Goal: Task Accomplishment & Management: Manage account settings

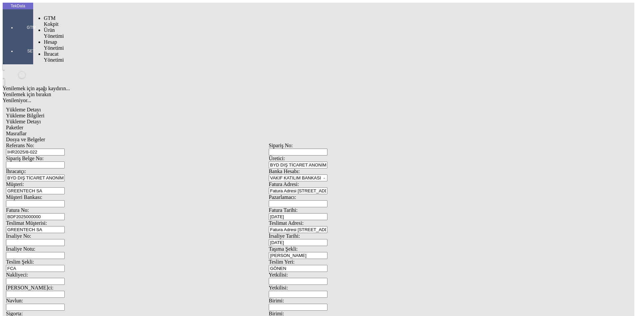
drag, startPoint x: 14, startPoint y: 24, endPoint x: 31, endPoint y: 36, distance: 20.4
click at [16, 37] on div at bounding box center [31, 37] width 31 height 0
drag, startPoint x: 48, startPoint y: 37, endPoint x: 54, endPoint y: 37, distance: 5.6
click at [52, 51] on span "İhracat Yönetimi" at bounding box center [54, 57] width 20 height 12
click at [102, 63] on span "Yüklemeler" at bounding box center [114, 66] width 25 height 6
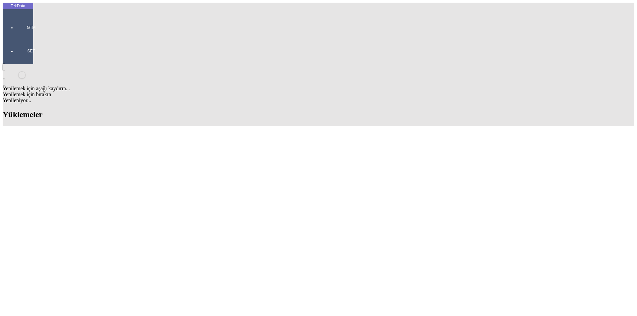
drag, startPoint x: 314, startPoint y: 52, endPoint x: 257, endPoint y: 57, distance: 56.9
type input "ames"
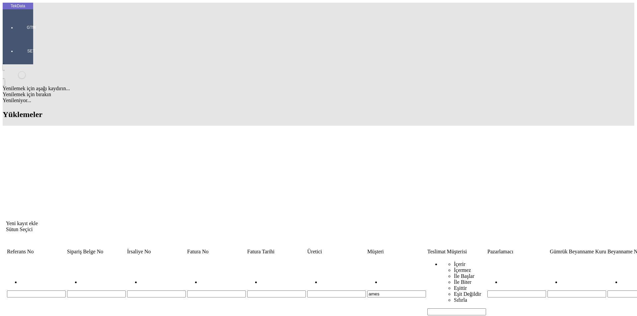
drag, startPoint x: 95, startPoint y: 79, endPoint x: 67, endPoint y: 79, distance: 28.2
copy tr "YT125500462"
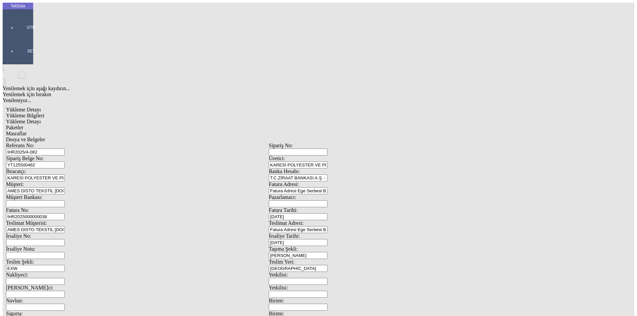
click at [65, 149] on input "IHR2025/4-082" at bounding box center [35, 152] width 59 height 7
type input "IHR2025/8-023"
click at [65, 162] on input "YT125500462" at bounding box center [35, 165] width 59 height 7
drag, startPoint x: 108, startPoint y: 60, endPoint x: 120, endPoint y: 60, distance: 11.6
click at [65, 162] on input "YT125500462" at bounding box center [35, 165] width 59 height 7
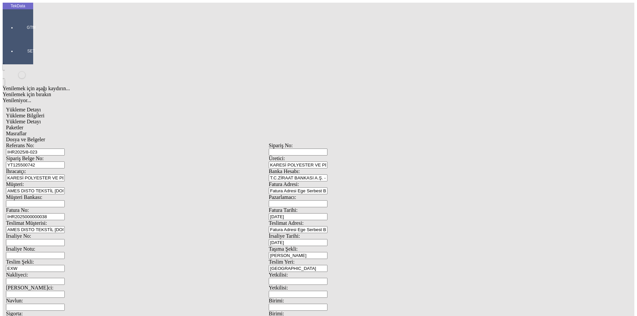
type input "YT125500742"
click at [65, 213] on input "IHR2025000000038" at bounding box center [35, 216] width 59 height 7
type input "IHR20250000000"
type input "[DATE]"
drag, startPoint x: 393, startPoint y: 134, endPoint x: 287, endPoint y: 134, distance: 106.2
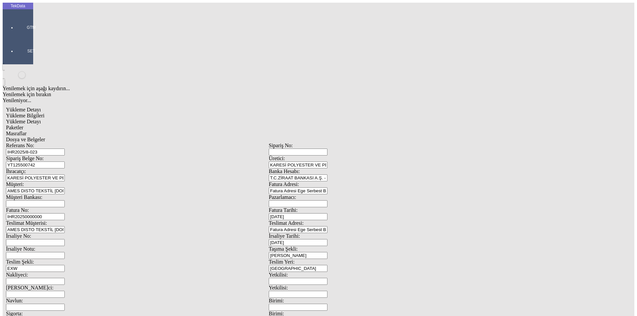
click at [287, 233] on div "İrsaliye No: İrsaliye Tarihi: [DATE]" at bounding box center [269, 239] width 526 height 13
drag, startPoint x: 407, startPoint y: 135, endPoint x: 263, endPoint y: 138, distance: 144.0
click at [263, 233] on div "İrsaliye No: İrsaliye Tarihi: [DATE] Değer Tarih yada Saat olmalı." at bounding box center [269, 239] width 526 height 13
type input "[DATE]"
click at [288, 285] on span "Yetkilisi:" at bounding box center [278, 288] width 19 height 6
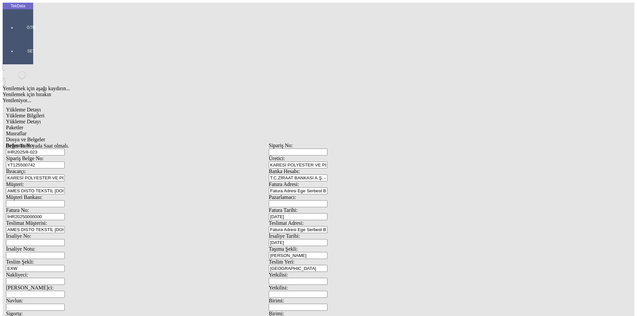
click at [327, 291] on input "Yetkilisi:" at bounding box center [298, 294] width 59 height 7
drag, startPoint x: 116, startPoint y: 166, endPoint x: 22, endPoint y: 171, distance: 94.0
click at [22, 171] on div "TekData GTM SET Yenilemek için aşağı kaydırın... Yenilemek için bırakın Yenilen…" at bounding box center [269, 269] width 532 height 532
type input "[DATE]"
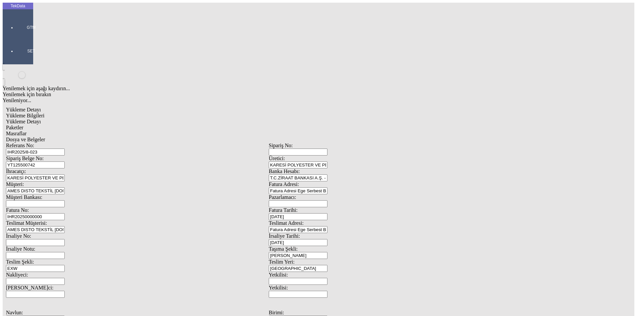
drag, startPoint x: 37, startPoint y: 245, endPoint x: 27, endPoint y: 245, distance: 10.6
click at [28, 245] on div "TekData GTM SET Yenilemek için aşağı kaydırın... Yenilemek için bırakın Yenilen…" at bounding box center [269, 269] width 532 height 532
type input "[DATE]"
drag, startPoint x: 130, startPoint y: 256, endPoint x: 57, endPoint y: 256, distance: 72.3
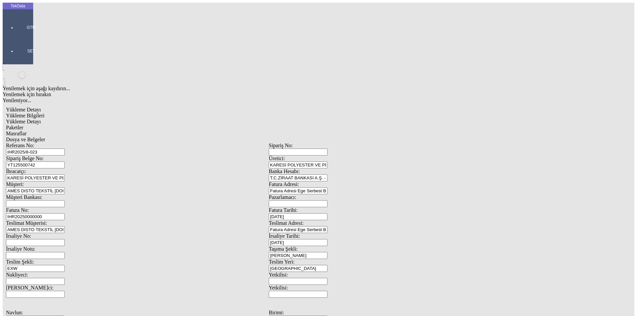
type input "334.03"
drag, startPoint x: 325, startPoint y: 260, endPoint x: 299, endPoint y: 263, distance: 26.8
click at [299, 263] on div "Referans No: IHR2025/8-023 Sipariş No: Sipariş Belge No: YT125500742 Üretici: K…" at bounding box center [269, 304] width 526 height 322
drag, startPoint x: 353, startPoint y: 250, endPoint x: 313, endPoint y: 251, distance: 40.2
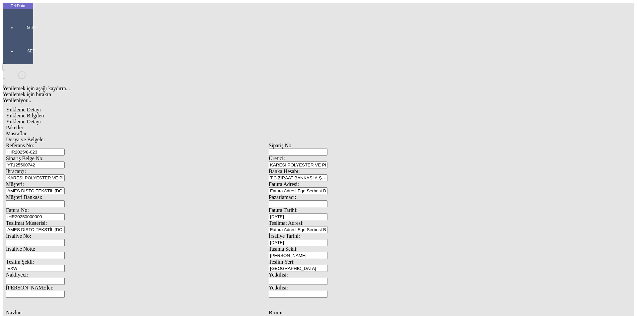
type input "1839.89"
drag, startPoint x: 95, startPoint y: 257, endPoint x: 80, endPoint y: 257, distance: 15.6
drag, startPoint x: 92, startPoint y: 254, endPoint x: 60, endPoint y: 254, distance: 31.5
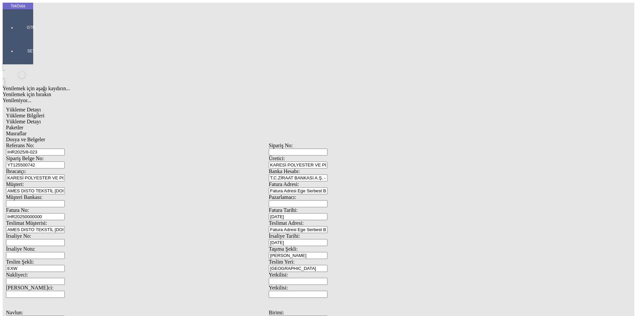
type input "307.9"
drag, startPoint x: 409, startPoint y: 257, endPoint x: 336, endPoint y: 261, distance: 72.7
click at [339, 261] on div "Referans No: IHR2025/8-023 Sipariş No: Sipariş Belge No: YT125500742 Üretici: K…" at bounding box center [269, 304] width 526 height 322
type input "334.03"
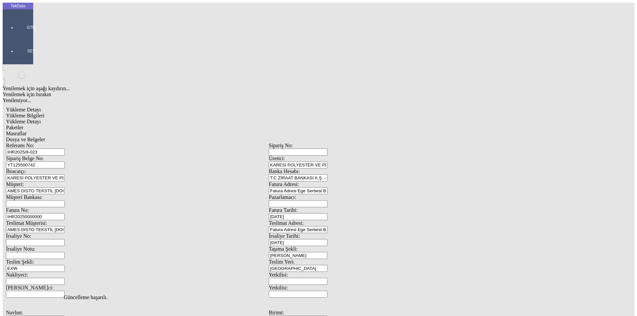
scroll to position [0, 0]
click at [101, 119] on div "Yükleme Detayı" at bounding box center [269, 122] width 526 height 6
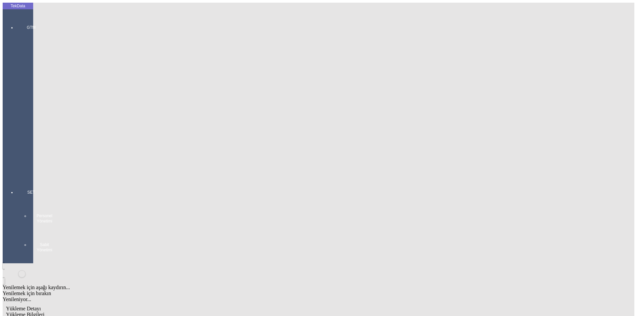
click at [16, 20] on div "GTM GTM Kokpit Ürün Yönetimi Hesap Yönetimi İhracat Yönetimi" at bounding box center [31, 95] width 31 height 165
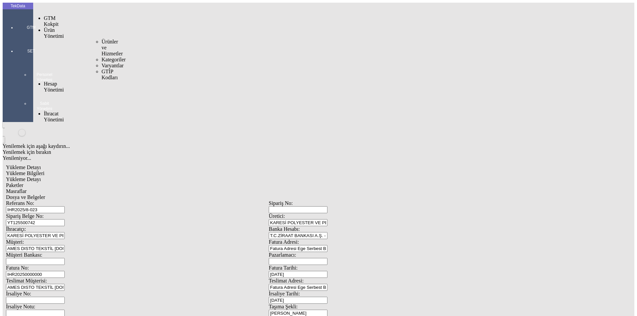
click at [102, 39] on span "Ürünler ve Hizmetler" at bounding box center [112, 48] width 21 height 18
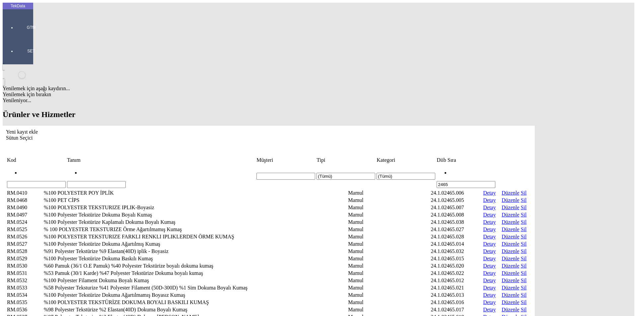
click at [6, 129] on icon "Yeni kayıt ekle" at bounding box center [6, 132] width 0 height 6
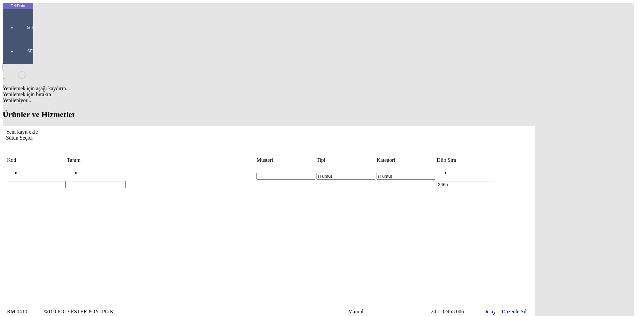
type input "%100 HAM ÖRME KUMAŞ"
click at [381, 107] on div "Mamul" at bounding box center [494, 110] width 261 height 6
type input "Mamul"
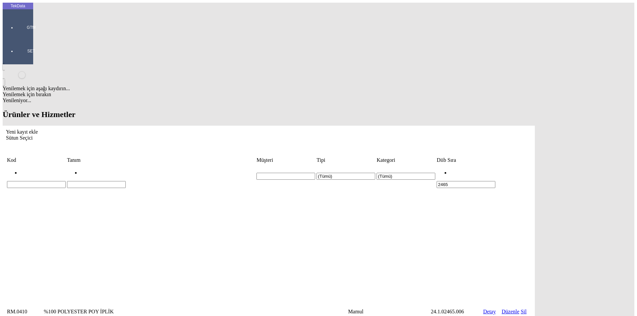
click at [106, 127] on div "60.06.31.00.00.09" at bounding box center [196, 130] width 259 height 6
type input "60.06.31.00.00.09"
click at [14, 64] on app-side-navigation-menu "TekData GTM SET" at bounding box center [18, 34] width 31 height 62
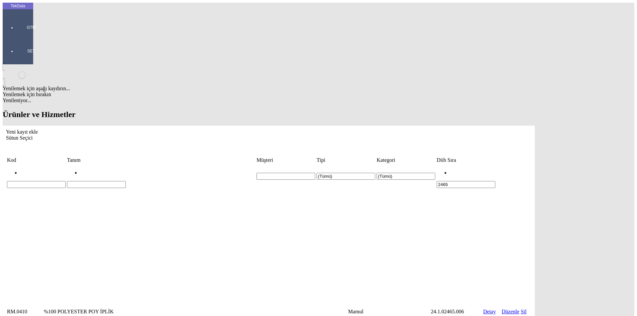
type input "2"
drag, startPoint x: 381, startPoint y: 103, endPoint x: 388, endPoint y: 102, distance: 7.0
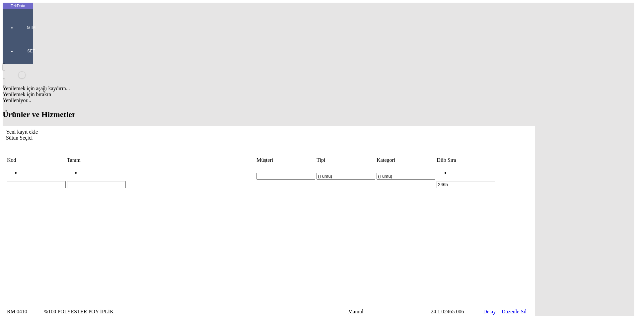
drag, startPoint x: 397, startPoint y: 103, endPoint x: 403, endPoint y: 103, distance: 6.0
type input "25243082610878070576409/3"
drag, startPoint x: 416, startPoint y: 65, endPoint x: 336, endPoint y: 69, distance: 80.1
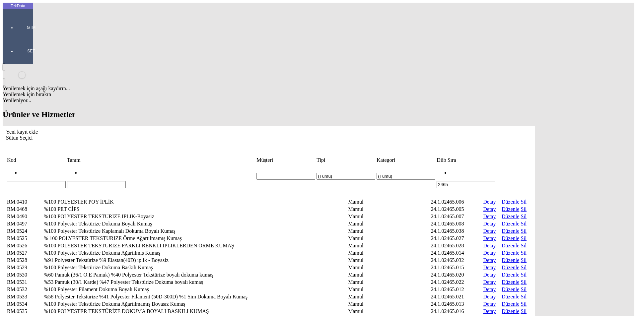
click at [126, 181] on input "Hücreyi Filtrele" at bounding box center [96, 184] width 59 height 7
paste input "%100 HAM ÖRME KUMAŞ"
type input "%100 HAM ÖRME KUMAŞ"
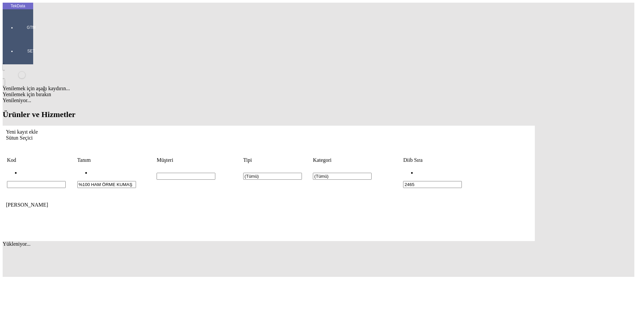
type input "%100 HAM ÖRME KUMAŞ"
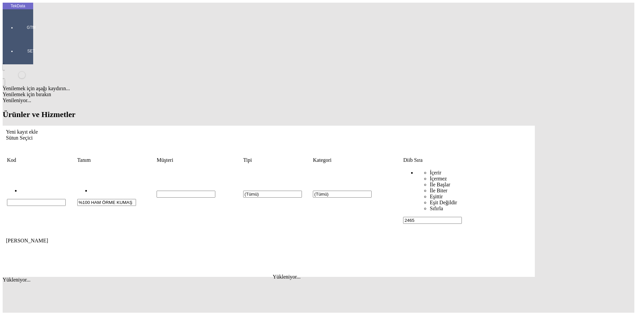
drag, startPoint x: 503, startPoint y: 50, endPoint x: 459, endPoint y: 51, distance: 44.1
click at [467, 164] on tr "%100 HAM ÖRME KUMAŞ (Tümü) (Tümü) İçerir İçermez İle Başlar İle Biter Eşittir E…" at bounding box center [269, 194] width 524 height 60
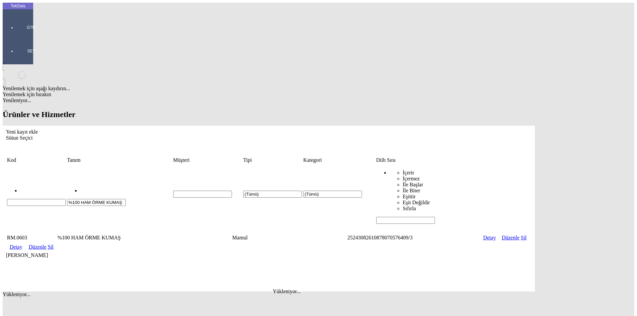
click at [22, 244] on link "Detay" at bounding box center [16, 247] width 13 height 6
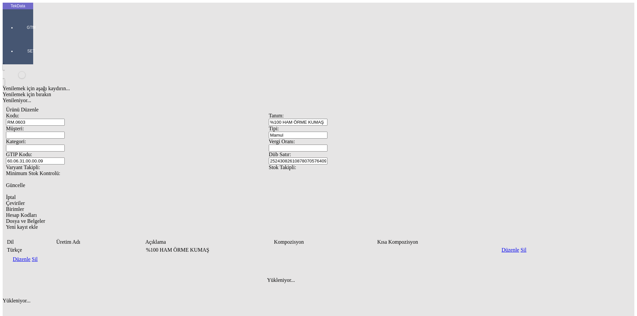
click at [30, 256] on link "Düzenle" at bounding box center [22, 259] width 18 height 6
drag, startPoint x: 147, startPoint y: 172, endPoint x: 34, endPoint y: 172, distance: 113.1
click at [34, 172] on div "Ürünü Düzenle Kodu: RM.0603 Tanım: %100 HAM ÖRME KUMAŞ Müşteri: Tipi: Mamul Kat…" at bounding box center [269, 247] width 532 height 287
paste input "%100 HAM ÖRME KUMAŞ"
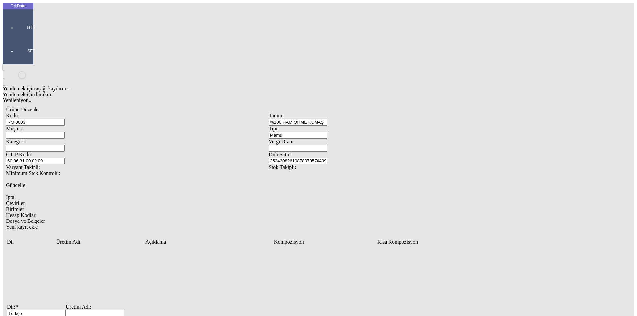
type input "%100 HAM ÖRME KUMAŞ"
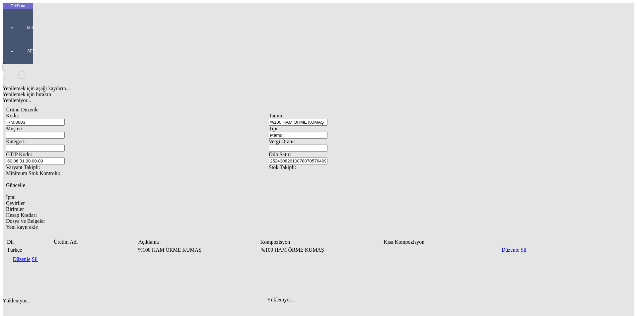
click at [532, 224] on div "Yeni kayıt ekle" at bounding box center [269, 227] width 526 height 6
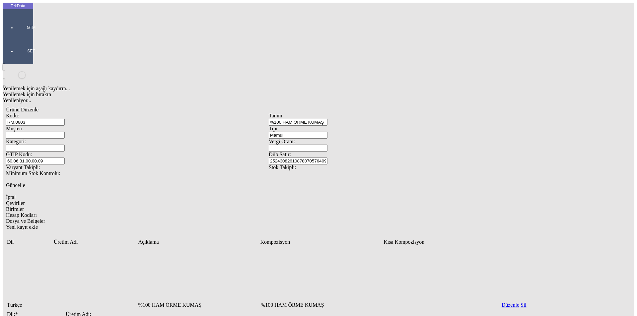
drag, startPoint x: 87, startPoint y: 163, endPoint x: 90, endPoint y: 160, distance: 4.0
click at [66, 316] on input "Dil: *" at bounding box center [36, 321] width 59 height 7
click at [89, 188] on div "English" at bounding box center [204, 191] width 250 height 6
type input "English"
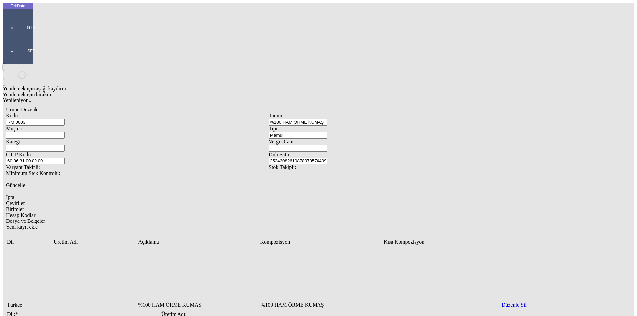
paste input "100% RAW KNITTED FABRIC"
drag, startPoint x: 88, startPoint y: 172, endPoint x: 67, endPoint y: 172, distance: 20.9
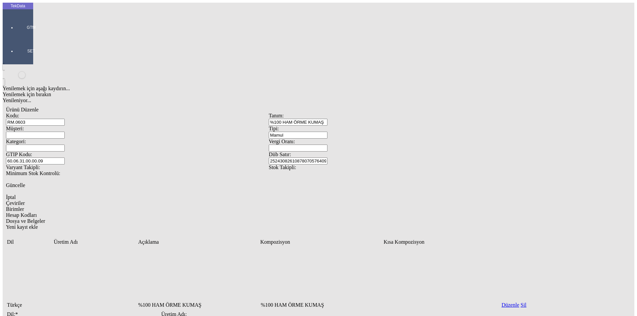
drag, startPoint x: 152, startPoint y: 170, endPoint x: 10, endPoint y: 163, distance: 141.9
click at [10, 163] on div "TekData GTM SET Yenilemek için aşağı kaydırın... Yenilemek için bırakın Yenilen…" at bounding box center [269, 229] width 532 height 452
type input "%100 RAW KNITTED FABRIC"
paste input "%100 RAW KNITTED FABRIC"
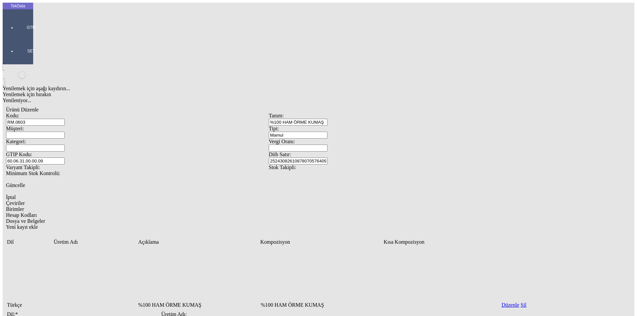
type input "%100 RAW KNITTED FABRIC"
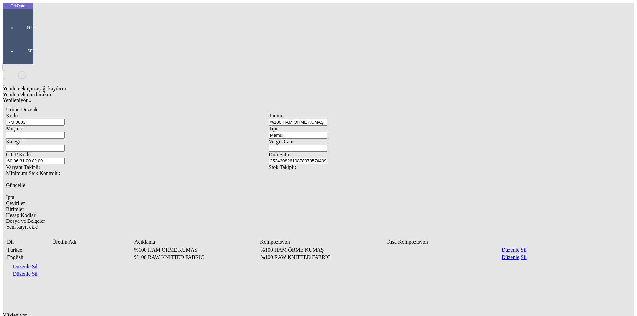
click at [24, 206] on span "Birimler" at bounding box center [15, 209] width 18 height 6
click at [6, 309] on icon "Yeni kayıt ekle" at bounding box center [6, 312] width 0 height 6
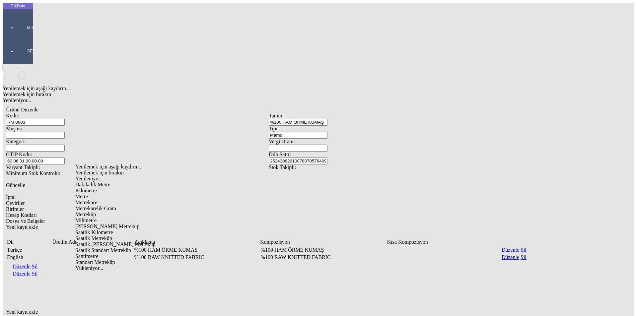
click at [86, 194] on div "Metre" at bounding box center [201, 197] width 253 height 6
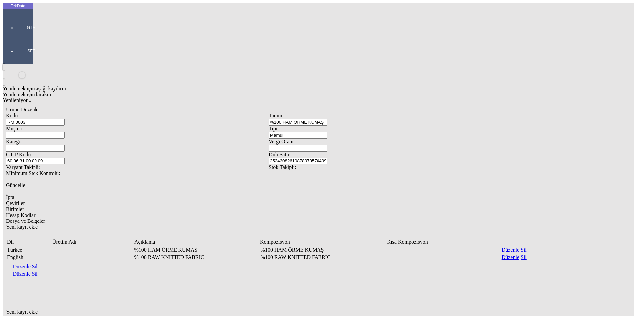
type input "Metre"
click at [327, 158] on input "25243082610878070576409/3" at bounding box center [298, 161] width 59 height 7
type input "25243082610878070576409"
click at [25, 182] on span "Güncelle" at bounding box center [15, 185] width 19 height 6
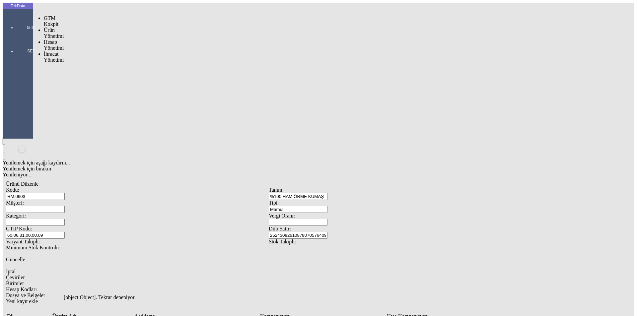
click at [16, 37] on div at bounding box center [31, 37] width 31 height 0
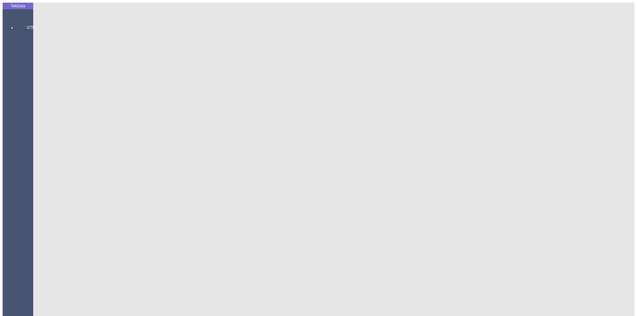
drag, startPoint x: 425, startPoint y: 73, endPoint x: 318, endPoint y: 69, distance: 107.6
click at [16, 21] on div "GTM GTM Kokpit Ürün Yönetimi Ürünler ve Hizmetler Kategoriler Varyantlar GTİP K…" at bounding box center [31, 159] width 31 height 292
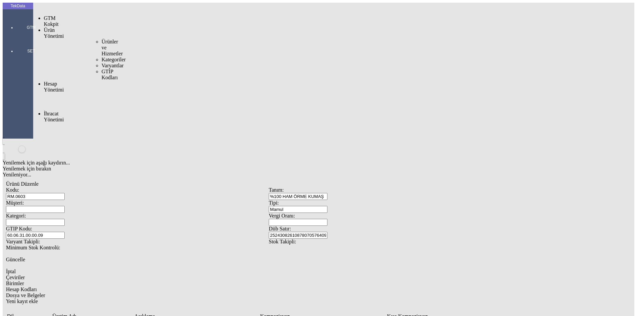
click at [54, 27] on span "Ürün Yönetimi" at bounding box center [54, 33] width 20 height 12
click at [102, 39] on span "Ürünler ve Hizmetler" at bounding box center [112, 48] width 21 height 18
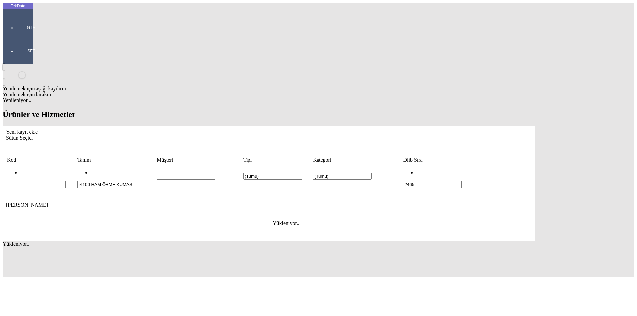
drag, startPoint x: 144, startPoint y: 50, endPoint x: 232, endPoint y: 49, distance: 87.9
click at [114, 170] on div "%100 HAM ÖRME KUMAŞ" at bounding box center [116, 179] width 78 height 18
click at [462, 181] on input "2465" at bounding box center [432, 184] width 59 height 7
drag, startPoint x: 510, startPoint y: 51, endPoint x: 431, endPoint y: 46, distance: 79.5
click at [431, 157] on tbody "Kod Tanım Müşteri Tipi Kategori Diib Sıra %100 HAM ÖRME KUMAŞ (Tümü) (Tümü) 2465" at bounding box center [269, 173] width 524 height 32
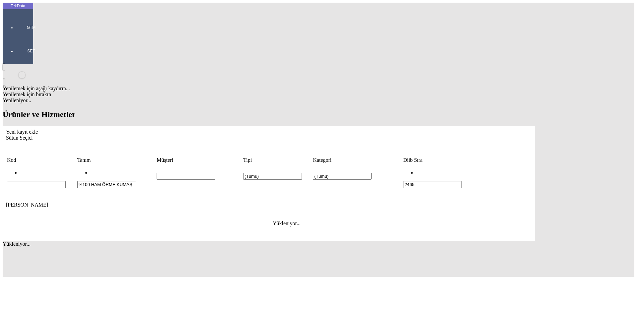
paste input "5243082610878070576409"
type input "25243082610878070576409"
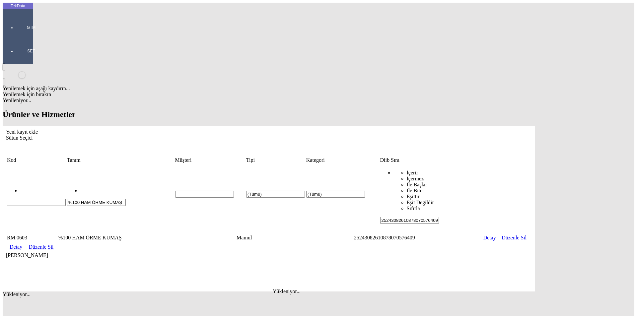
click at [22, 244] on link "Detay" at bounding box center [16, 247] width 13 height 6
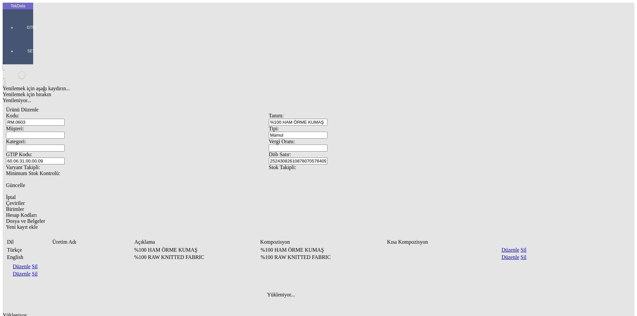
click at [449, 277] on div "Yenilemek için aşağı kaydırın... Yenilemek için bırakın Yenileniyor... Ürünü Dü…" at bounding box center [269, 206] width 532 height 284
click at [532, 182] on div "Güncelle" at bounding box center [269, 185] width 526 height 6
click at [25, 182] on span "Güncelle" at bounding box center [15, 185] width 19 height 6
drag, startPoint x: 270, startPoint y: 238, endPoint x: 273, endPoint y: 236, distance: 4.3
click at [272, 236] on div "Yenilemek için aşağı kaydırın... Yenilemek için bırakın Yenileniyor... Ürünü Dü…" at bounding box center [269, 206] width 532 height 284
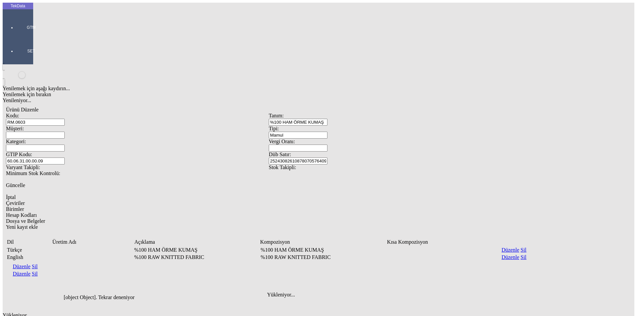
click at [532, 182] on div "Güncelle" at bounding box center [269, 185] width 526 height 6
drag, startPoint x: 8, startPoint y: 19, endPoint x: 19, endPoint y: 25, distance: 12.9
click at [16, 37] on div at bounding box center [31, 37] width 31 height 0
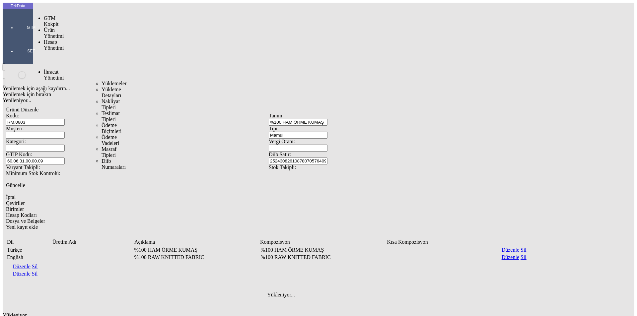
drag, startPoint x: 57, startPoint y: 38, endPoint x: 78, endPoint y: 38, distance: 21.2
click at [59, 69] on span "İhracat Yönetimi" at bounding box center [54, 75] width 20 height 12
click at [102, 81] on span "Yüklemeler" at bounding box center [114, 84] width 25 height 6
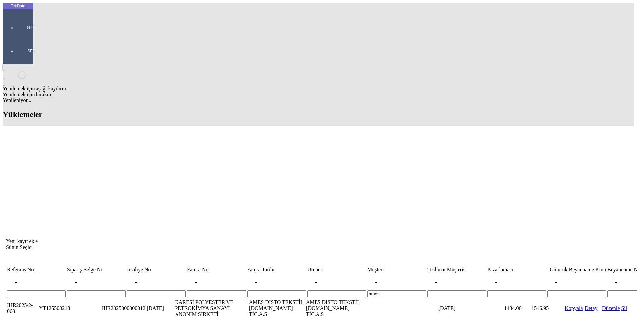
click at [231, 184] on div "Yenilemek için aşağı kaydırın... Yenilemek için bırakın Yenileniyor... Yüklemel…" at bounding box center [319, 270] width 632 height 413
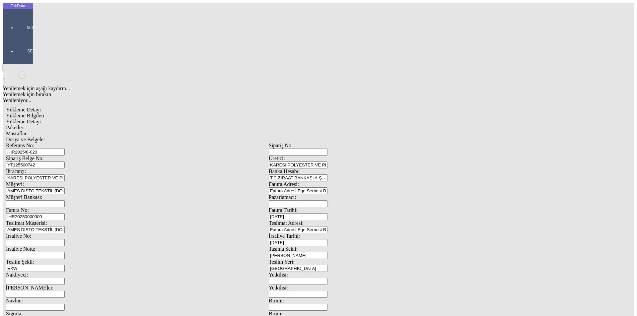
scroll to position [57, 0]
click at [41, 119] on span "Yükleme Detayı" at bounding box center [23, 122] width 35 height 6
click at [23, 125] on span "Paketler" at bounding box center [14, 128] width 17 height 6
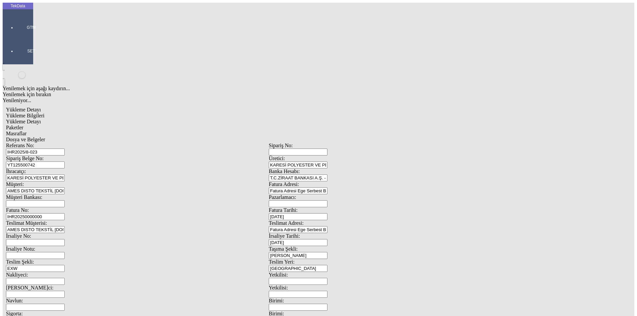
type input "Rulo"
drag, startPoint x: 372, startPoint y: 71, endPoint x: 304, endPoint y: 71, distance: 68.3
type input "13"
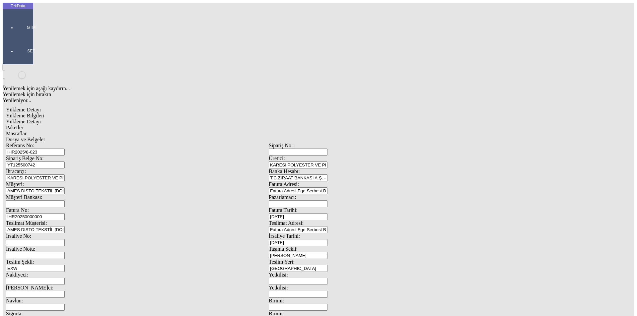
click at [41, 119] on span "Yükleme Detayı" at bounding box center [23, 122] width 35 height 6
drag, startPoint x: 310, startPoint y: 165, endPoint x: 319, endPoint y: 157, distance: 12.2
click at [310, 156] on div "Evet" at bounding box center [325, 153] width 96 height 6
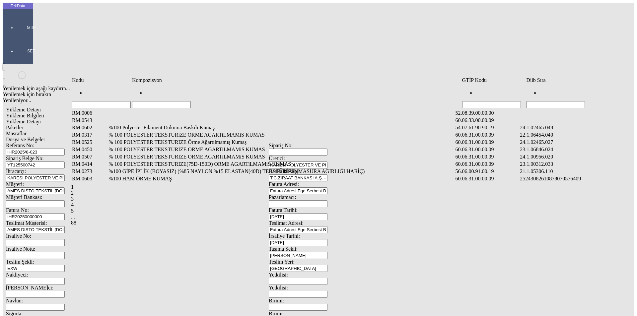
click at [546, 101] on input "Hücreyi Filtrele" at bounding box center [555, 104] width 59 height 7
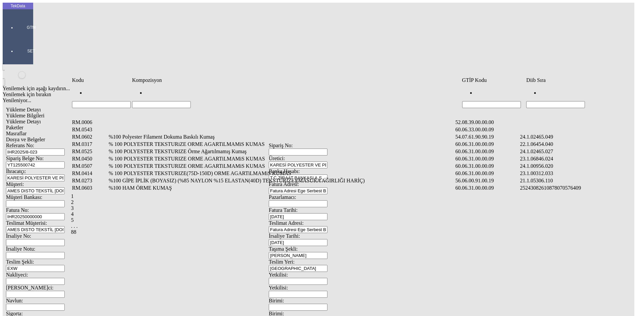
paste input "25243082610878070576409"
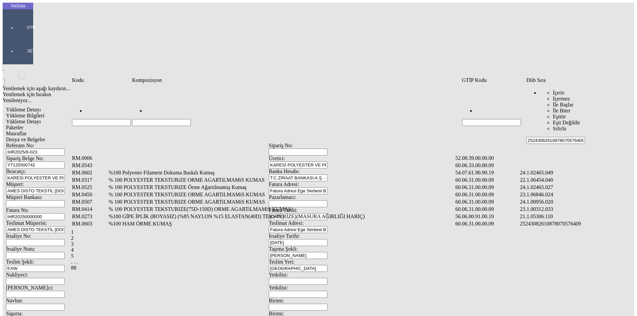
type input "25243082610878070576409"
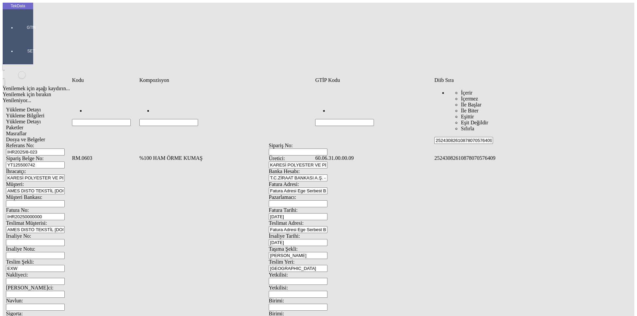
click at [204, 155] on td "%100 HAM ÖRME KUMAŞ" at bounding box center [226, 158] width 175 height 7
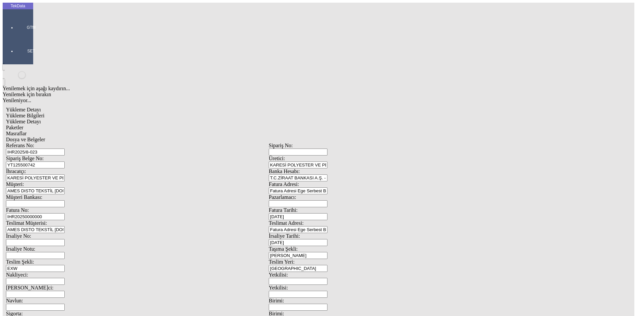
type input "30.75"
drag, startPoint x: 367, startPoint y: 94, endPoint x: 374, endPoint y: 101, distance: 10.1
click at [376, 120] on div "Metre" at bounding box center [493, 123] width 263 height 6
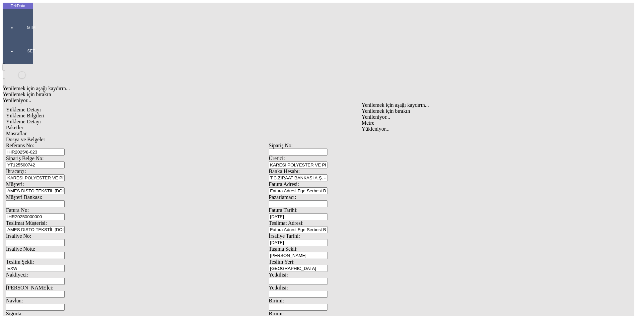
type input "Metre"
type input "2.26"
click at [380, 139] on div "Amerikan Doları" at bounding box center [493, 142] width 263 height 6
type input "Amerikan Doları"
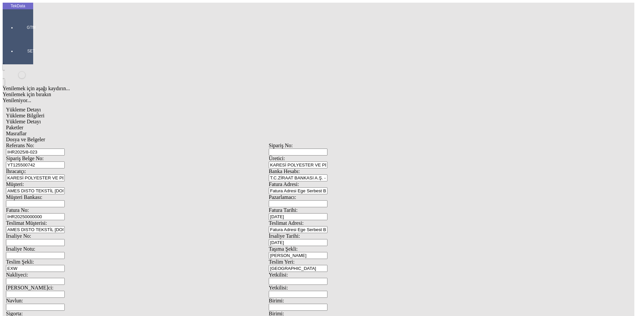
type input "220"
type input "26.03"
type input "28.23"
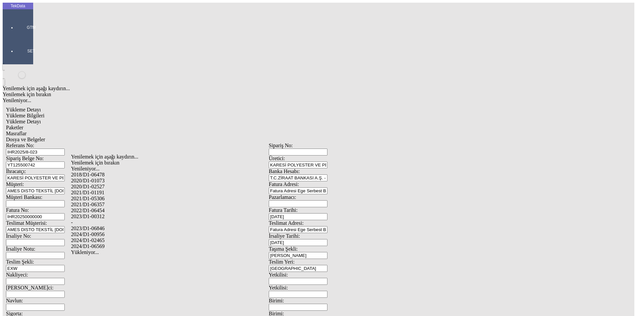
click at [112, 220] on div "-" at bounding box center [200, 223] width 258 height 6
type input "-"
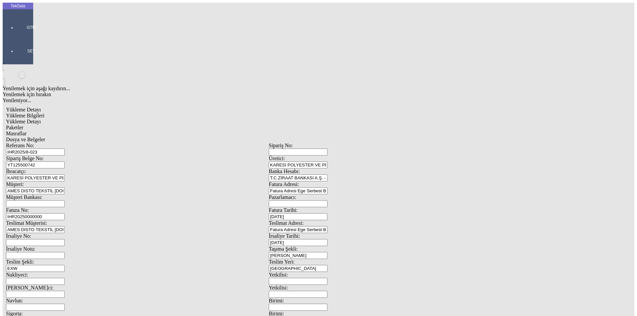
drag, startPoint x: 610, startPoint y: 50, endPoint x: 606, endPoint y: 51, distance: 5.1
drag, startPoint x: 504, startPoint y: 74, endPoint x: 518, endPoint y: 74, distance: 13.6
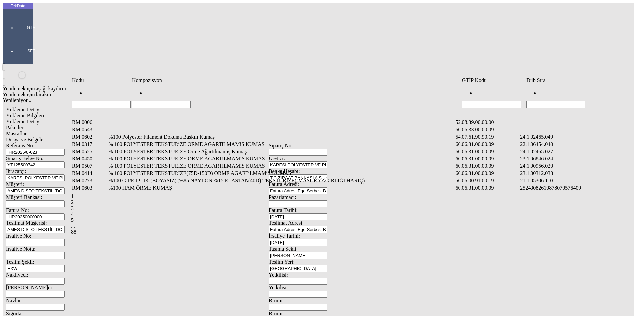
click at [581, 101] on input "Hücreyi Filtrele" at bounding box center [555, 104] width 59 height 7
paste input "25243082610878070576409"
type input "25243082610878070576409"
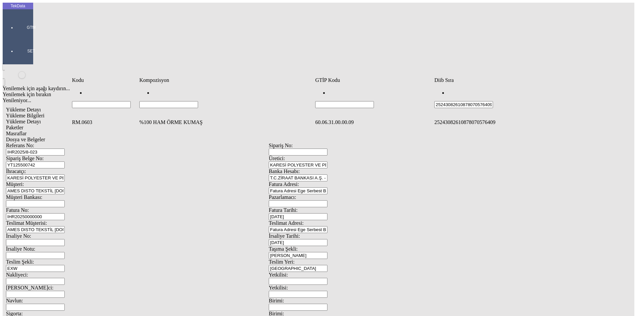
click at [176, 119] on td "%100 HAM ÖRME KUMAŞ" at bounding box center [226, 122] width 175 height 7
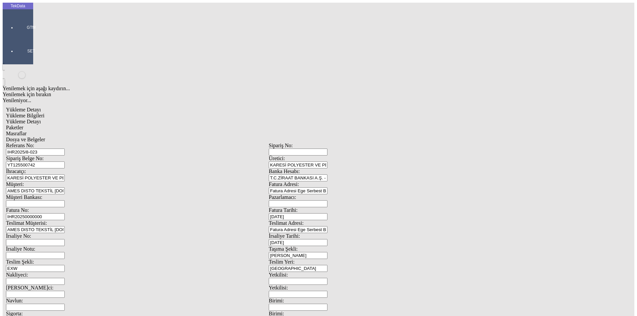
type input "330.89"
click at [387, 120] on div "Metre" at bounding box center [493, 123] width 263 height 6
type input "Metre"
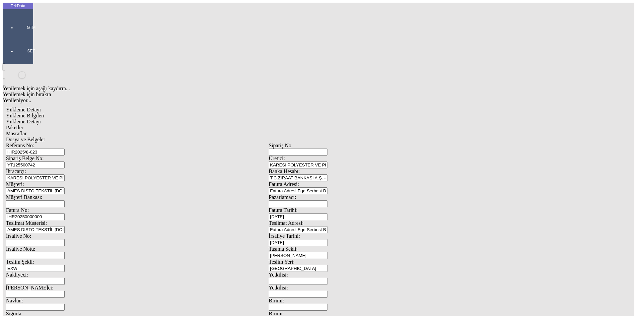
type input "2.11"
click at [374, 139] on div "Amerikan Doları" at bounding box center [493, 142] width 263 height 6
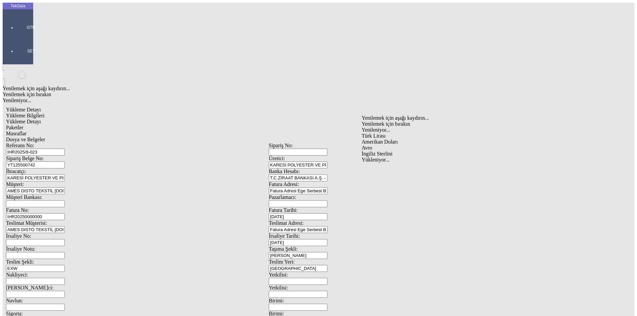
type input "Amerikan Doları"
type input "220"
type input "261.45"
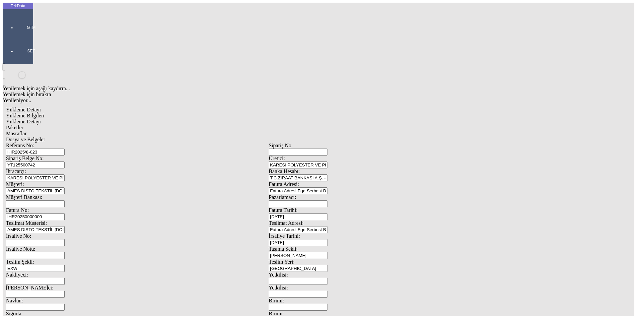
type input "283.65"
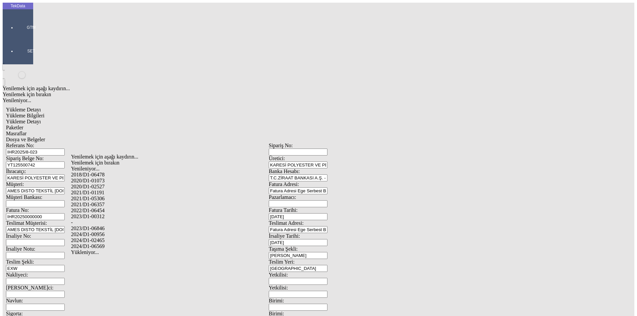
click at [89, 214] on div "2023/D1-00312" at bounding box center [200, 217] width 258 height 6
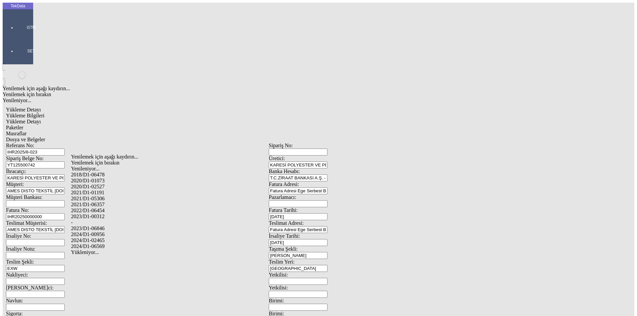
click at [86, 226] on div "2023/D1-06846" at bounding box center [200, 229] width 258 height 6
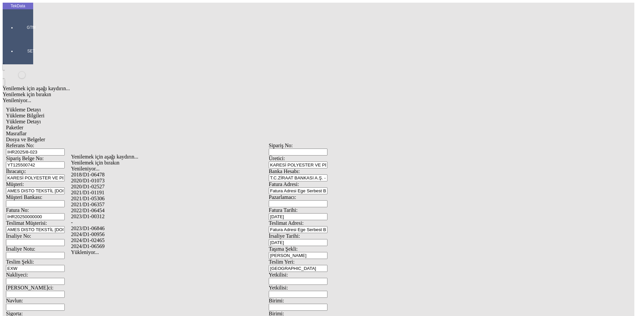
click at [87, 220] on div "-" at bounding box center [200, 223] width 258 height 6
type input "-"
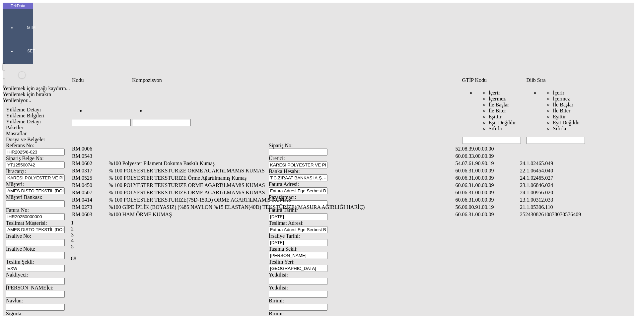
click at [551, 137] on input "Hücreyi Filtrele" at bounding box center [555, 140] width 59 height 7
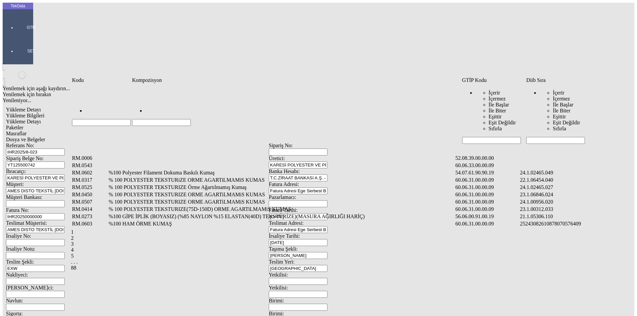
paste input "25243082610878070576409"
type input "25243082610878070576409"
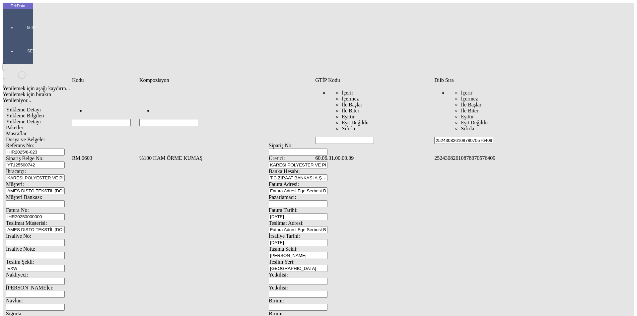
click at [214, 155] on td "%100 HAM ÖRME KUMAŞ" at bounding box center [226, 158] width 175 height 7
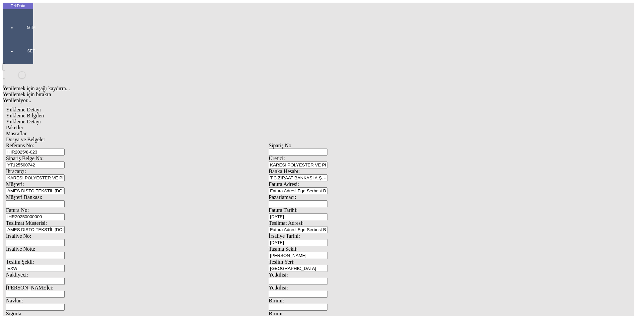
type input "23.01"
drag, startPoint x: 397, startPoint y: 100, endPoint x: 393, endPoint y: 100, distance: 5.0
click at [381, 120] on div "Metre" at bounding box center [493, 123] width 263 height 6
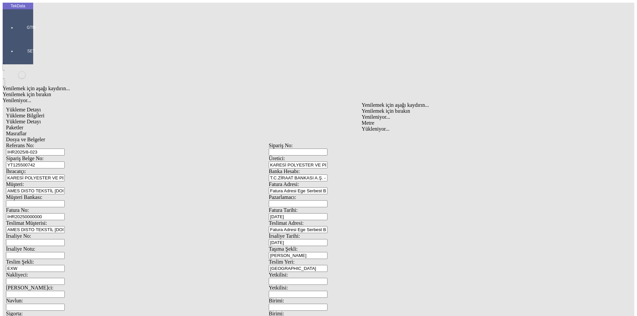
type input "Metre"
type input "2.37"
click at [378, 139] on div "Amerikan Doları" at bounding box center [493, 142] width 263 height 6
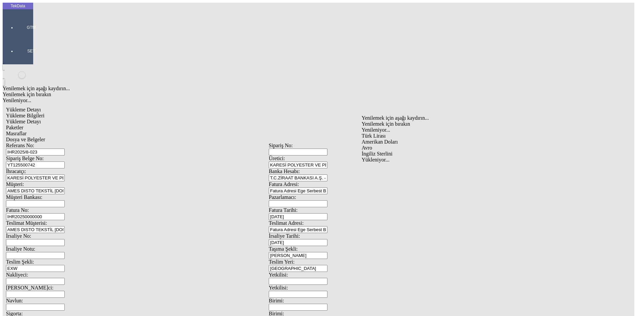
type input "Amerikan Doları"
drag, startPoint x: 171, startPoint y: 121, endPoint x: 172, endPoint y: 125, distance: 4.2
type input "220"
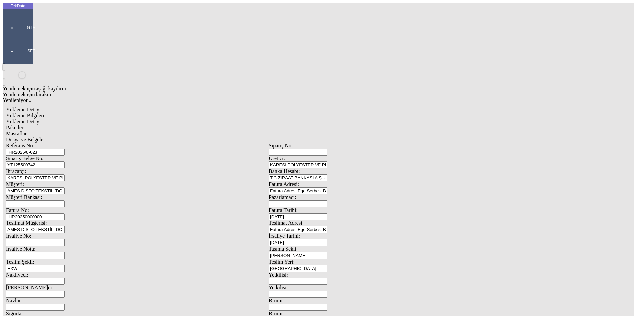
type input "20.42"
type input "22.15"
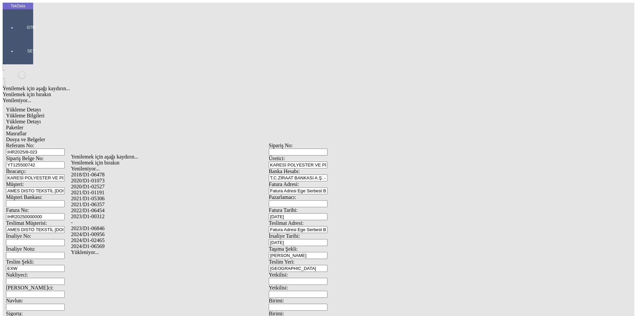
click at [77, 220] on div "-" at bounding box center [200, 223] width 258 height 6
type input "-"
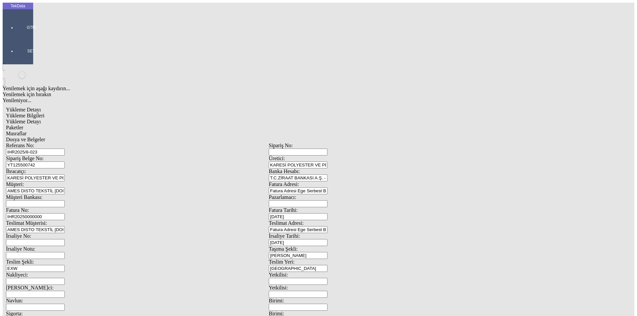
click at [142, 125] on div "Paketler" at bounding box center [269, 128] width 526 height 6
drag, startPoint x: 184, startPoint y: 34, endPoint x: 229, endPoint y: 39, distance: 44.4
click at [184, 131] on div "Masraflar" at bounding box center [269, 134] width 526 height 6
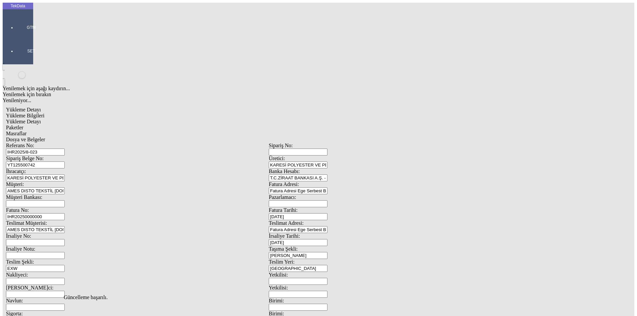
click at [45, 137] on span "Dosya ve Belgeler" at bounding box center [25, 140] width 39 height 6
click at [44, 113] on span "Yükleme Bilgileri" at bounding box center [25, 116] width 38 height 6
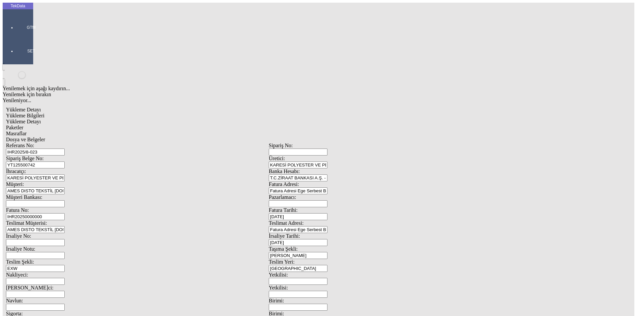
drag, startPoint x: 114, startPoint y: 48, endPoint x: 29, endPoint y: 43, distance: 85.1
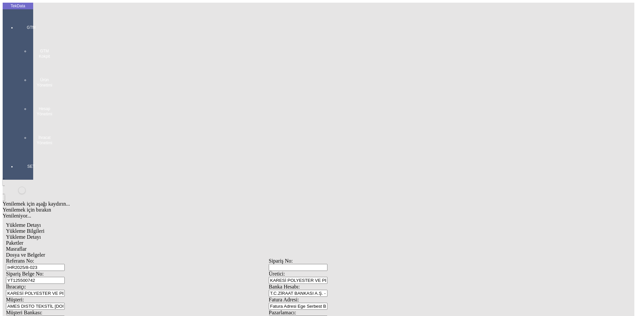
click at [16, 152] on div at bounding box center [31, 152] width 31 height 0
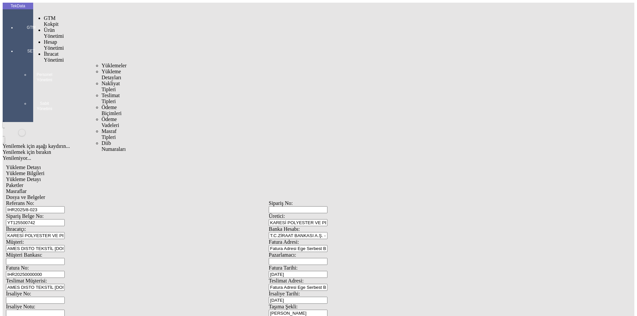
click at [45, 51] on span "İhracat Yönetimi" at bounding box center [54, 57] width 20 height 12
click at [102, 63] on span "Yüklemeler" at bounding box center [114, 66] width 25 height 6
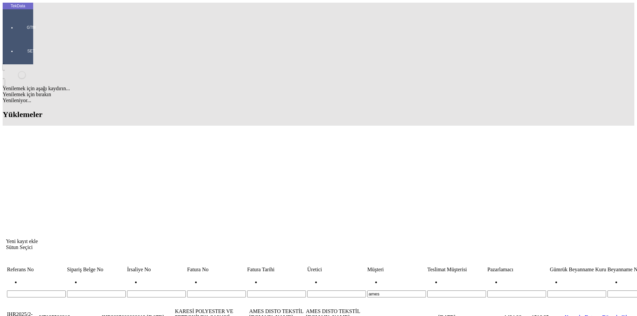
drag, startPoint x: 391, startPoint y: 49, endPoint x: 286, endPoint y: 46, distance: 105.6
click at [286, 266] on tbody "Referans No Sipariş Belge No İrsaliye No Fatura No Fatura Tarihi Üretici Müşter…" at bounding box center [506, 282] width 999 height 32
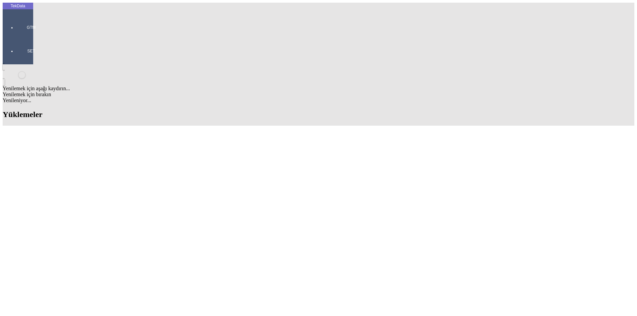
drag, startPoint x: 282, startPoint y: 230, endPoint x: 320, endPoint y: 235, distance: 37.8
copy td "IHR2025000000065"
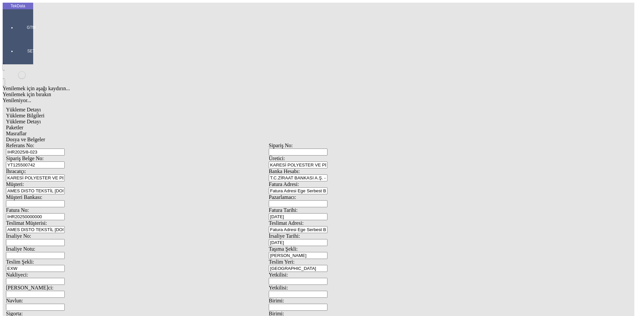
click at [65, 213] on input "IHR20250000000" at bounding box center [35, 216] width 59 height 7
drag, startPoint x: 124, startPoint y: 110, endPoint x: 68, endPoint y: 110, distance: 55.7
click at [68, 207] on div "Fatura No: IHR20250000000" at bounding box center [137, 213] width 263 height 13
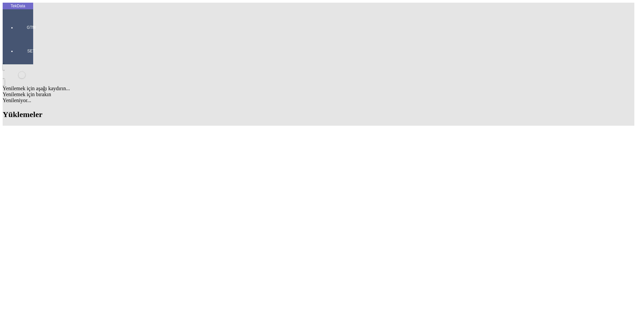
drag, startPoint x: 282, startPoint y: 224, endPoint x: 320, endPoint y: 223, distance: 37.8
copy td "BDF2025000000374"
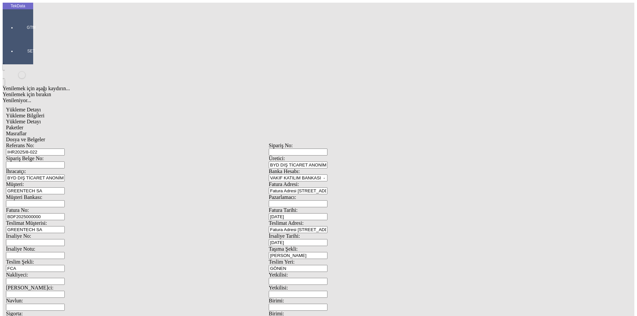
click at [65, 213] on input "BDF2025000000" at bounding box center [35, 216] width 59 height 7
drag, startPoint x: 582, startPoint y: 242, endPoint x: 40, endPoint y: 106, distance: 558.8
click at [40, 207] on div "Fatura No: BDF2025000000" at bounding box center [137, 213] width 263 height 13
paste input "374"
type input "BDF2025000000375"
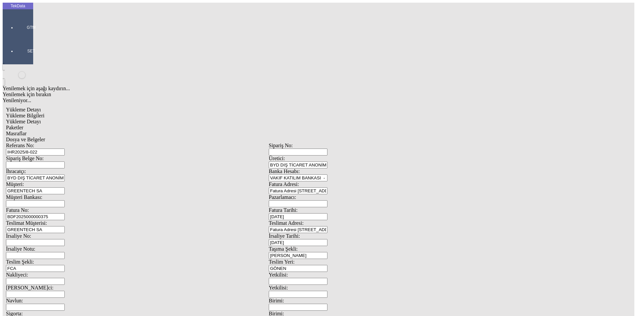
scroll to position [57, 0]
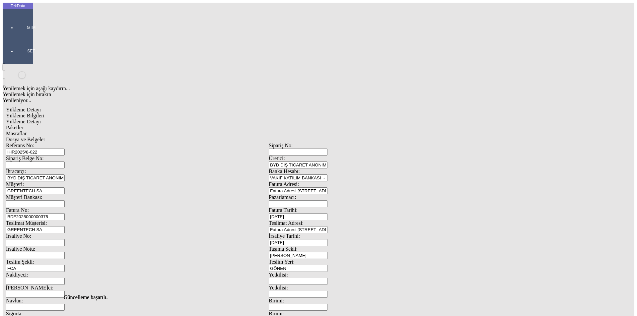
click at [93, 113] on div "Yükleme Bilgileri Yükleme Detayı Paketler Masraflar Dosya ve Belgeler Referans …" at bounding box center [269, 298] width 526 height 370
click at [41, 119] on span "Yükleme Detayı" at bounding box center [23, 122] width 35 height 6
click at [150, 125] on div "Paketler" at bounding box center [269, 128] width 526 height 6
click at [211, 131] on div "Masraflar" at bounding box center [269, 134] width 526 height 6
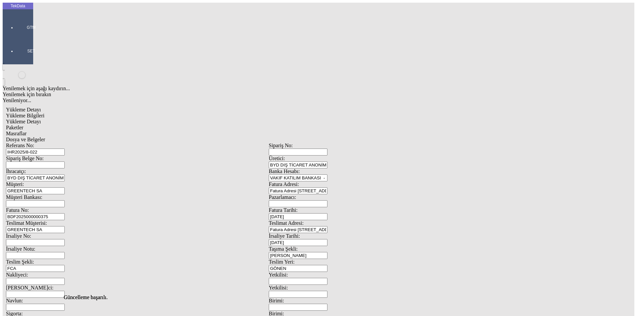
click at [45, 137] on span "Dosya ve Belgeler" at bounding box center [25, 140] width 39 height 6
click at [103, 18] on div "Bu kaydı silmek istediğinizden eminmisiniz? [PERSON_NAME]" at bounding box center [51, 9] width 103 height 18
drag, startPoint x: 292, startPoint y: 165, endPoint x: 431, endPoint y: 150, distance: 139.9
click at [293, 156] on div "Evet" at bounding box center [325, 153] width 96 height 6
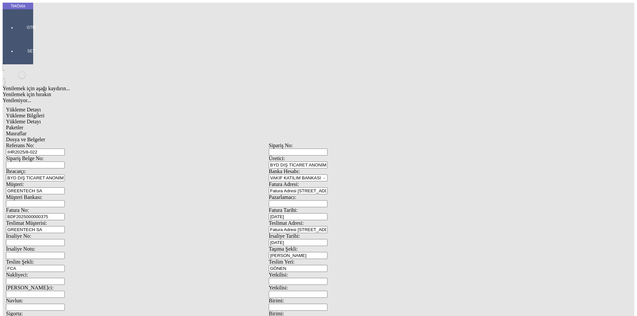
click at [45, 137] on span "Dosya ve Belgeler" at bounding box center [25, 140] width 39 height 6
click at [44, 113] on span "Yükleme Bilgileri" at bounding box center [25, 116] width 38 height 6
drag, startPoint x: 139, startPoint y: 53, endPoint x: 95, endPoint y: 46, distance: 44.0
click at [95, 143] on div "Referans No: IHR2025/8-022 Sipariş No: Sipariş Belge No: Üretici: BYD DIŞ TİCAR…" at bounding box center [269, 298] width 526 height 311
click at [65, 149] on input "IHR2025/8-022" at bounding box center [35, 152] width 59 height 7
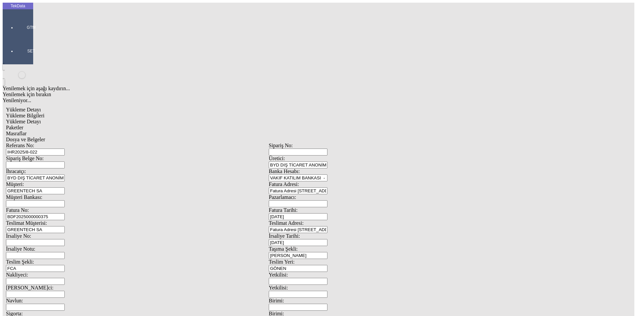
drag, startPoint x: 132, startPoint y: 48, endPoint x: 63, endPoint y: 49, distance: 69.0
click at [63, 143] on div "Referans No: IHR2025/8-022" at bounding box center [137, 149] width 263 height 13
drag, startPoint x: 131, startPoint y: 111, endPoint x: 39, endPoint y: 111, distance: 92.6
click at [39, 143] on div "Referans No: IHR2025/8-022 Sipariş No: Sipariş Belge No: Üretici: BYD DIŞ TİCAR…" at bounding box center [269, 298] width 526 height 311
click at [41, 119] on span "Yükleme Detayı" at bounding box center [23, 122] width 35 height 6
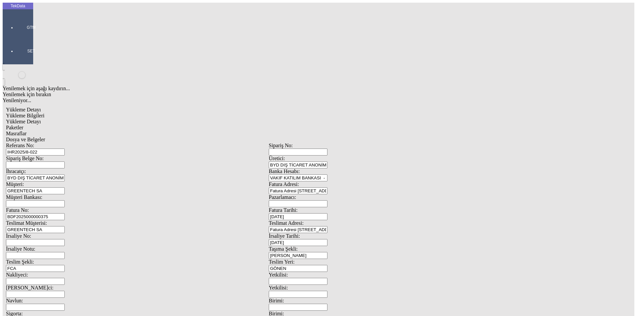
click at [23, 125] on span "Paketler" at bounding box center [14, 128] width 17 height 6
click at [27, 131] on span "Masraflar" at bounding box center [16, 134] width 21 height 6
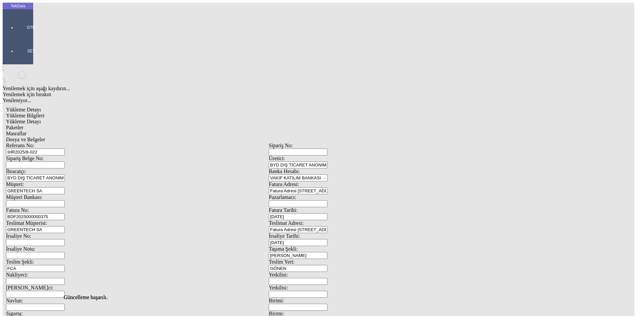
click at [45, 137] on span "Dosya ve Belgeler" at bounding box center [25, 140] width 39 height 6
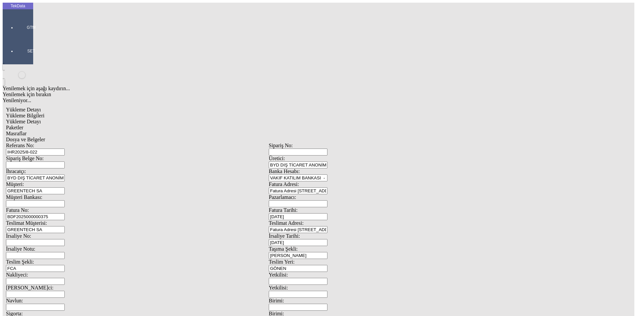
drag, startPoint x: 56, startPoint y: 50, endPoint x: 63, endPoint y: 50, distance: 6.3
click at [45, 137] on span "Dosya ve Belgeler" at bounding box center [25, 140] width 39 height 6
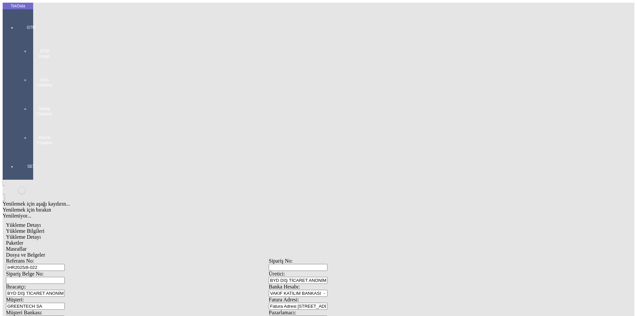
click at [17, 152] on div at bounding box center [31, 152] width 31 height 0
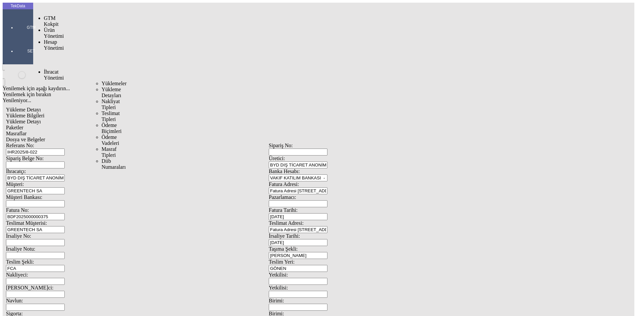
drag, startPoint x: 48, startPoint y: 36, endPoint x: 73, endPoint y: 36, distance: 24.6
click at [51, 69] on span "İhracat Yönetimi" at bounding box center [54, 75] width 20 height 12
click at [102, 81] on span "Yüklemeler" at bounding box center [114, 84] width 25 height 6
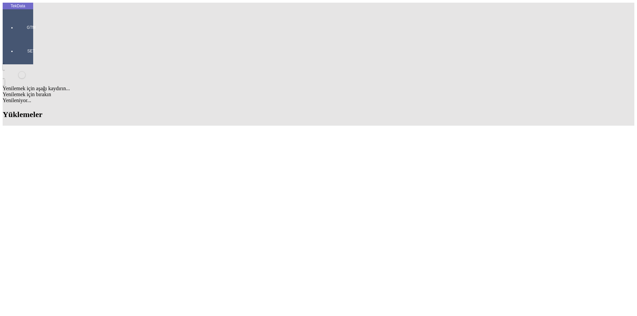
scroll to position [66, 0]
drag, startPoint x: 69, startPoint y: 174, endPoint x: 55, endPoint y: 65, distance: 109.7
drag, startPoint x: 196, startPoint y: 184, endPoint x: 181, endPoint y: 185, distance: 15.0
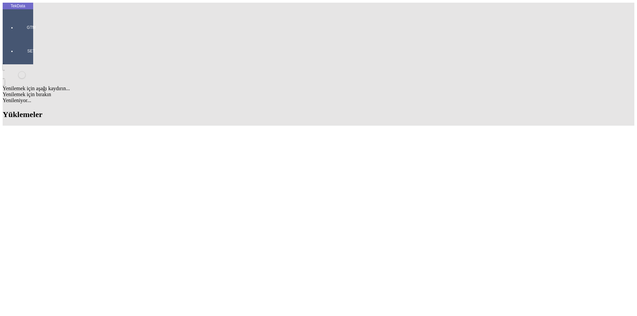
copy tr "YT125500742"
drag, startPoint x: 284, startPoint y: 165, endPoint x: 319, endPoint y: 165, distance: 35.2
copy td "IHR2025000000065"
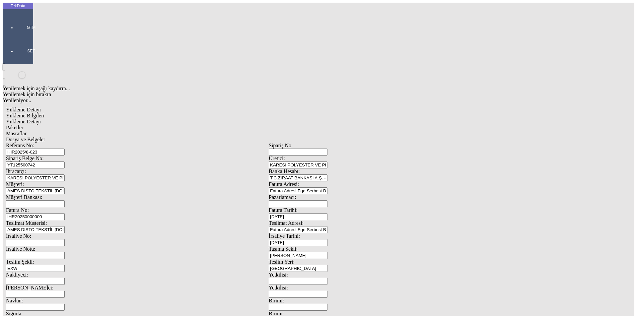
click at [65, 213] on input "IHR20250000000" at bounding box center [35, 216] width 59 height 7
drag, startPoint x: 148, startPoint y: 110, endPoint x: 45, endPoint y: 110, distance: 103.2
click at [45, 207] on div "Fatura No: IHR20250000000" at bounding box center [137, 213] width 263 height 13
paste input "65"
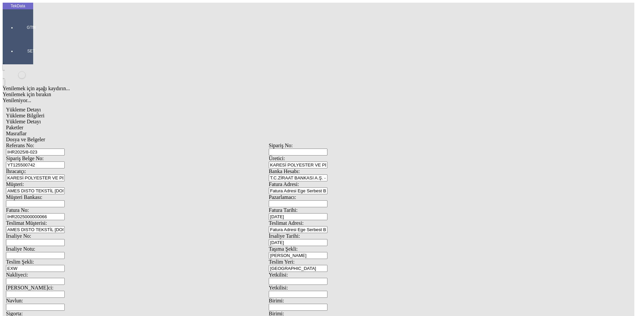
type input "IHR2025000000066"
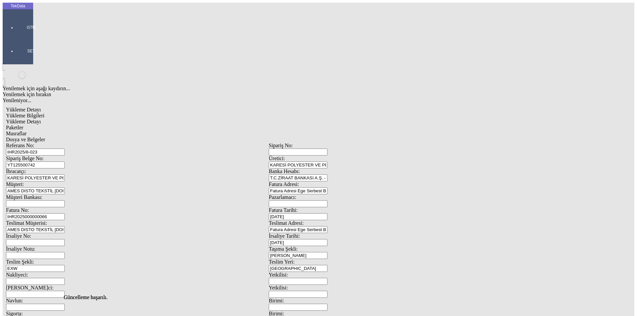
click at [110, 113] on div "Yükleme Bilgileri Yükleme Detayı Paketler Masraflar Dosya ve Belgeler Referans …" at bounding box center [269, 298] width 526 height 370
click at [110, 119] on div "Yükleme Detayı" at bounding box center [269, 122] width 526 height 6
click at [23, 125] on span "Paketler" at bounding box center [14, 128] width 17 height 6
click at [27, 131] on span "Masraflar" at bounding box center [16, 134] width 21 height 6
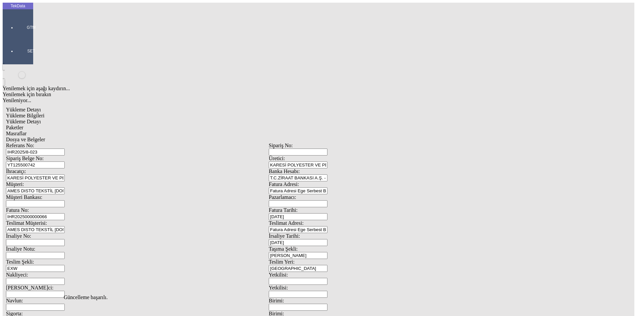
click at [45, 137] on span "Dosya ve Belgeler" at bounding box center [25, 140] width 39 height 6
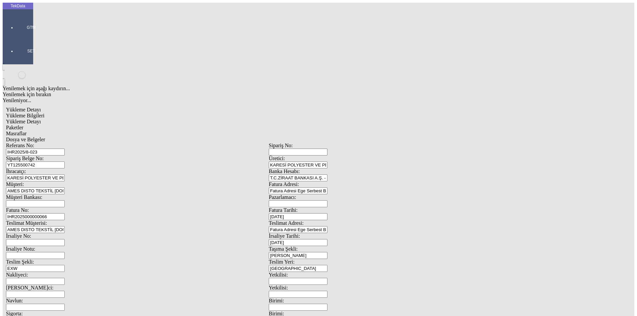
click at [45, 137] on span "Dosya ve Belgeler" at bounding box center [25, 140] width 39 height 6
